Goal: Navigation & Orientation: Find specific page/section

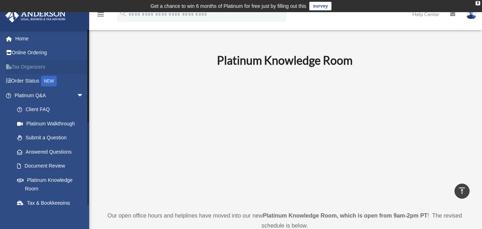
scroll to position [393, 0]
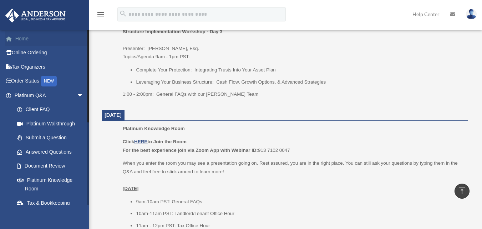
click at [19, 40] on link "Home" at bounding box center [50, 38] width 90 height 14
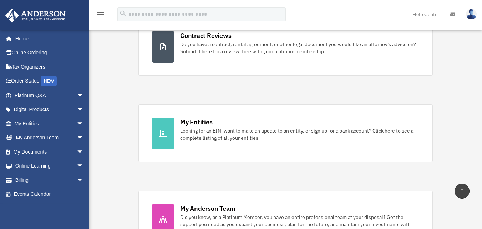
scroll to position [214, 0]
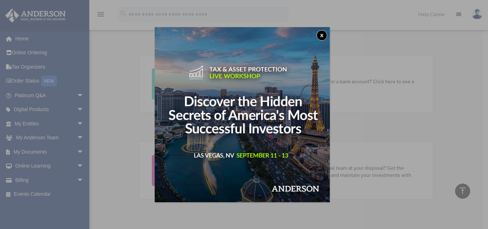
click at [324, 31] on button "x" at bounding box center [321, 35] width 11 height 11
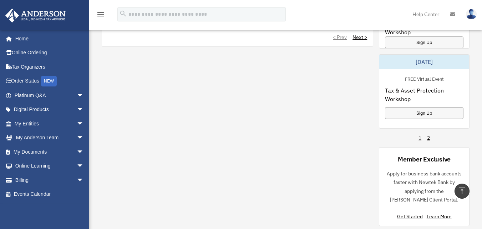
scroll to position [642, 0]
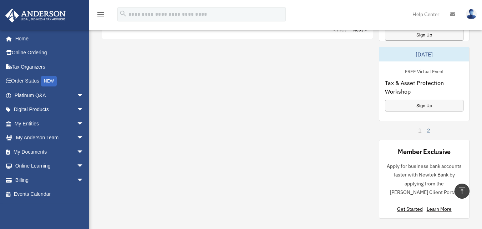
click at [429, 131] on link "2" at bounding box center [428, 130] width 3 height 7
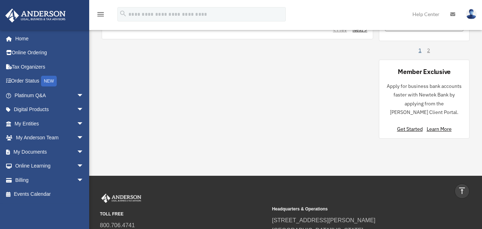
click at [419, 51] on link "1" at bounding box center [420, 50] width 3 height 7
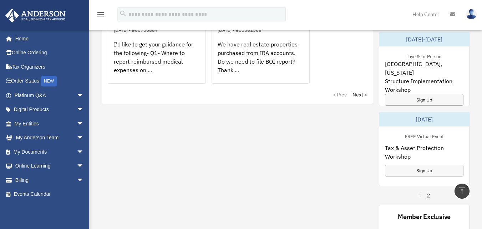
scroll to position [571, 0]
